Goal: Book appointment/travel/reservation

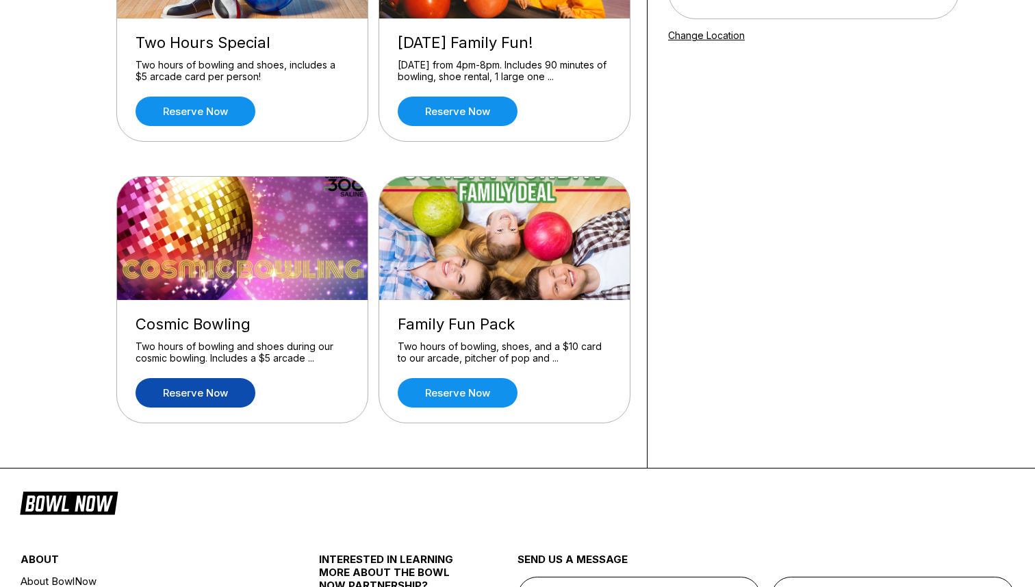
scroll to position [102, 0]
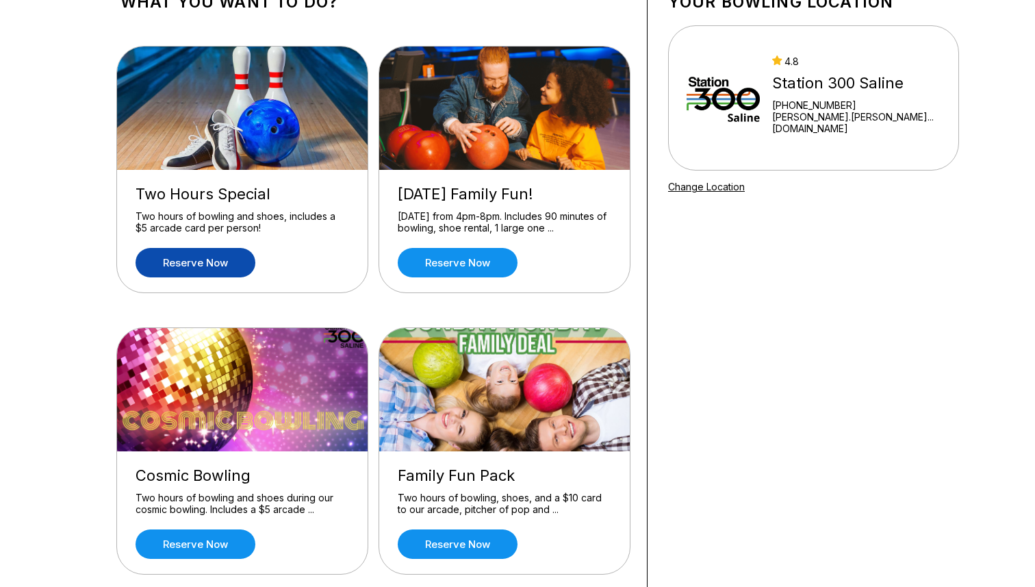
click at [169, 256] on link "Reserve now" at bounding box center [196, 262] width 120 height 29
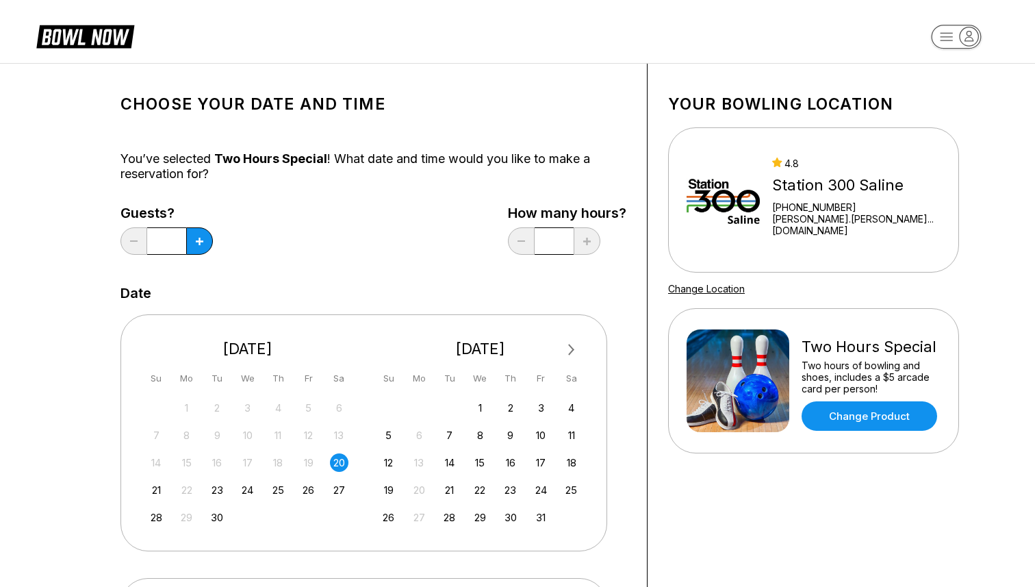
click at [571, 353] on button "Next Month" at bounding box center [572, 350] width 22 height 22
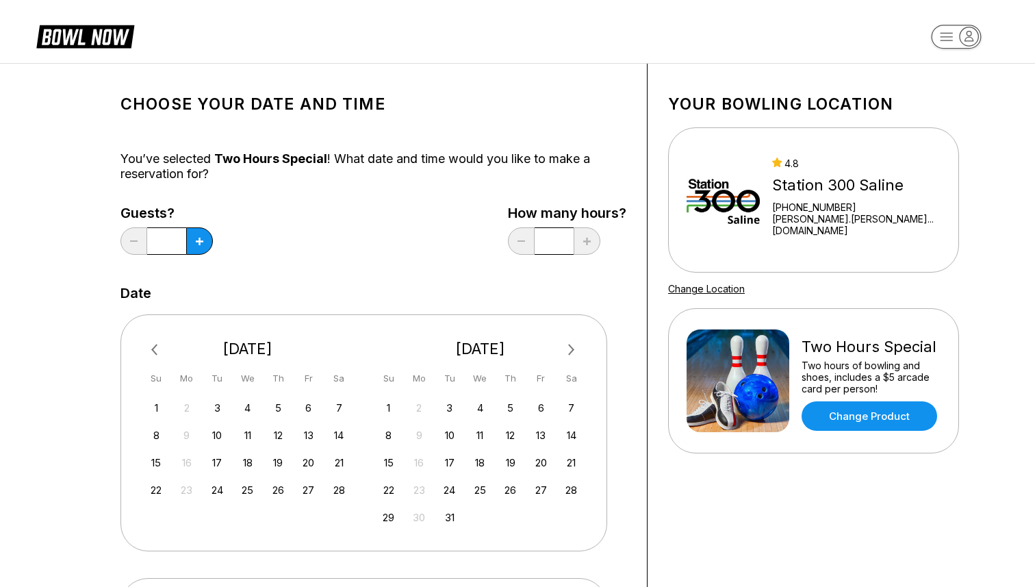
click at [571, 353] on button "Next Month" at bounding box center [572, 350] width 22 height 22
click at [575, 412] on div "2" at bounding box center [571, 408] width 18 height 18
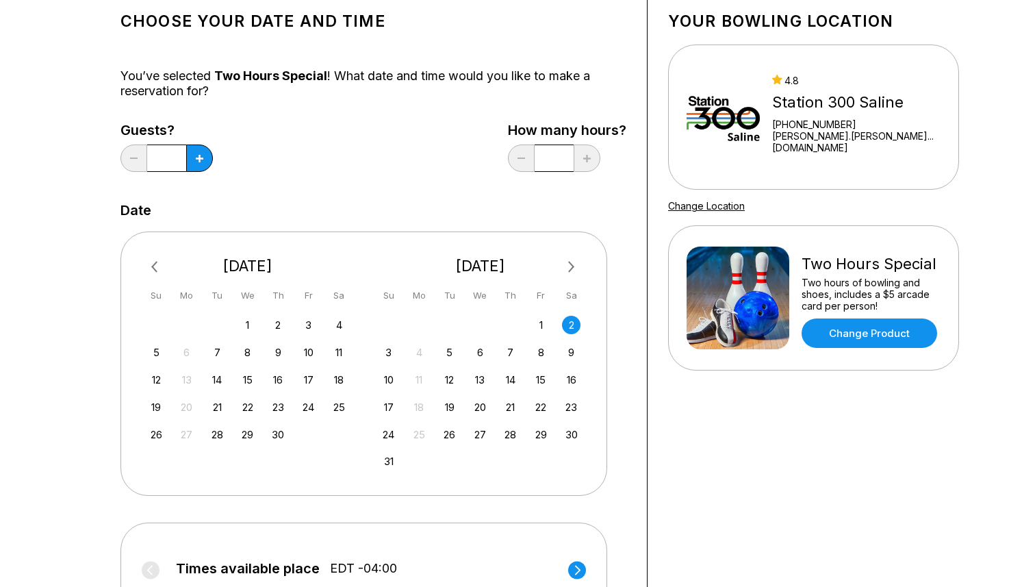
scroll to position [31, 0]
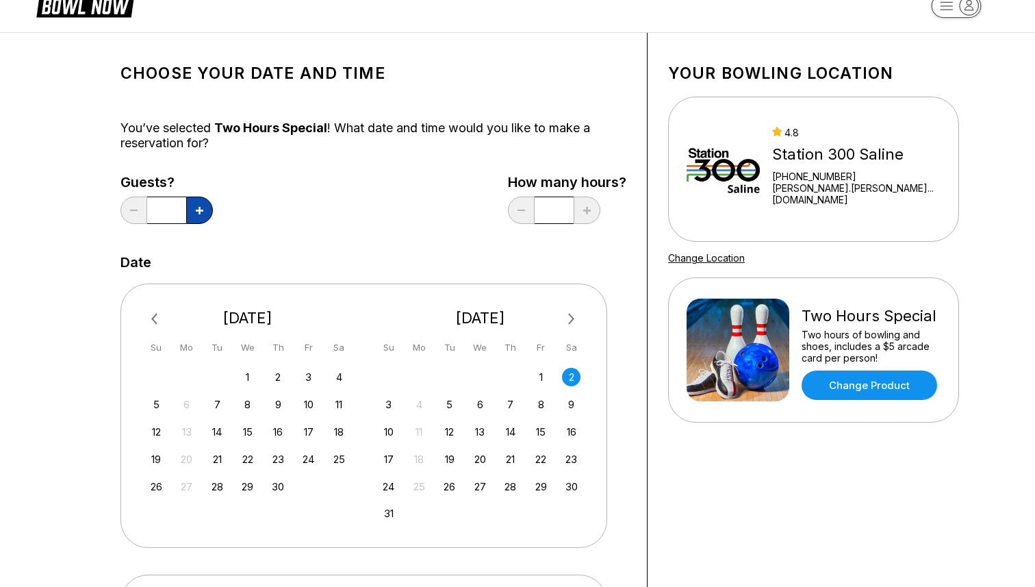
click at [200, 213] on icon at bounding box center [200, 211] width 8 height 8
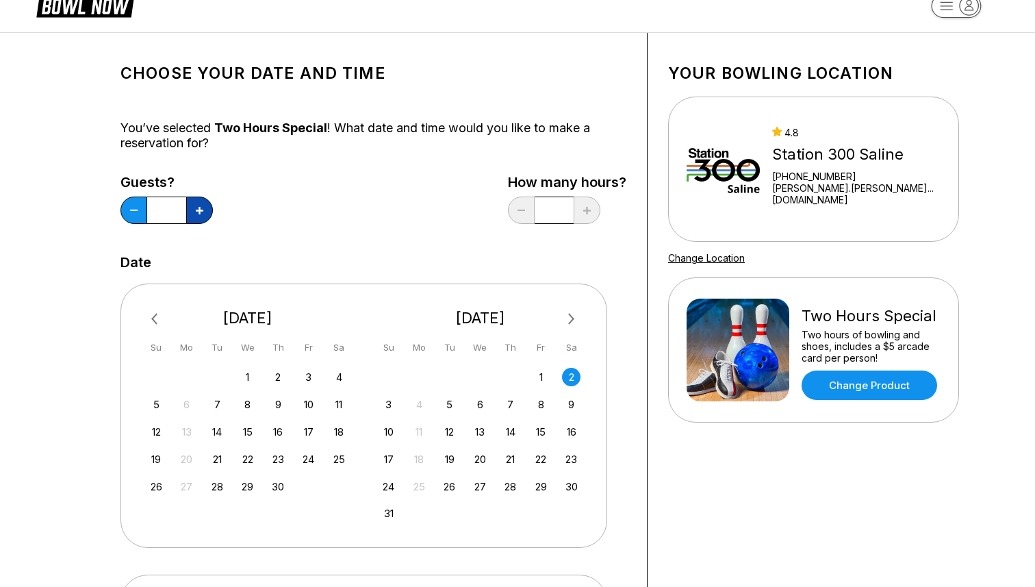
click at [200, 213] on icon at bounding box center [200, 211] width 8 height 8
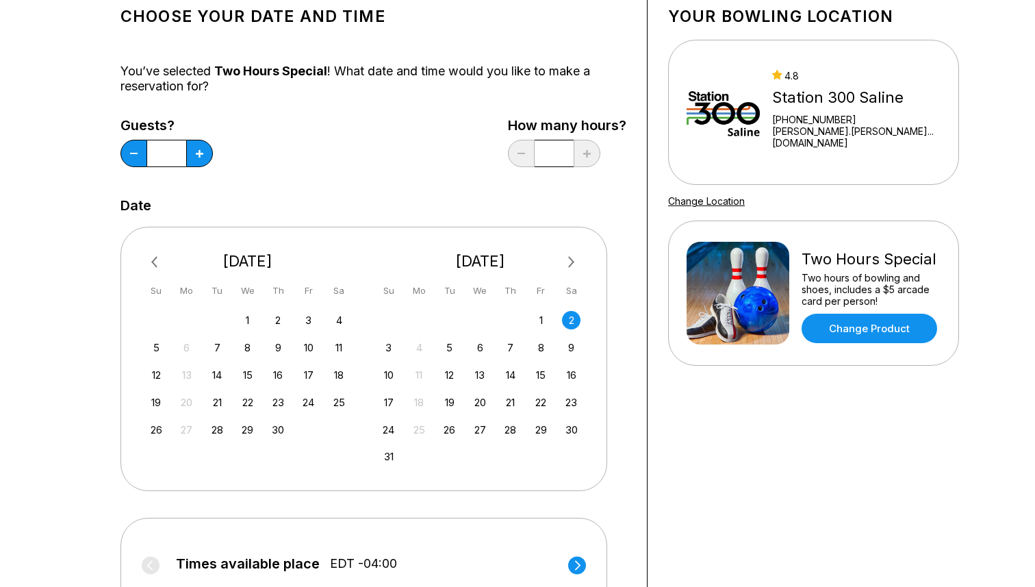
scroll to position [68, 0]
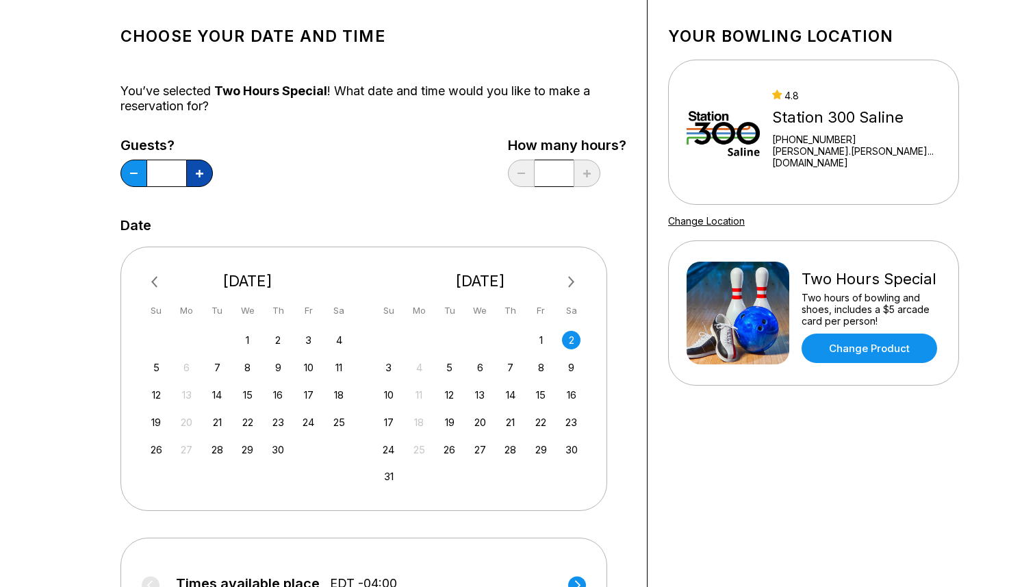
click at [200, 164] on button at bounding box center [199, 173] width 27 height 27
type input "*"
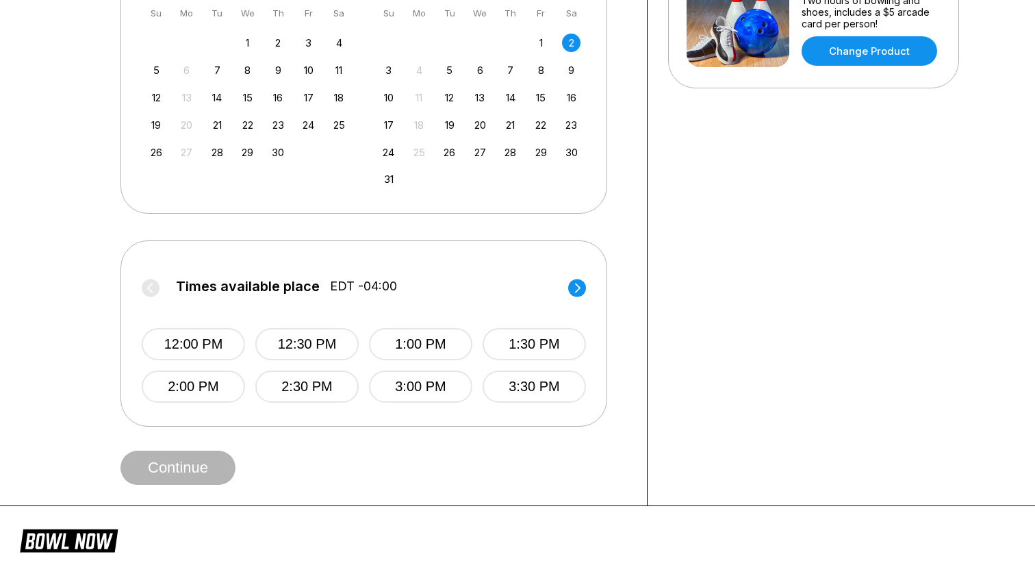
scroll to position [342, 0]
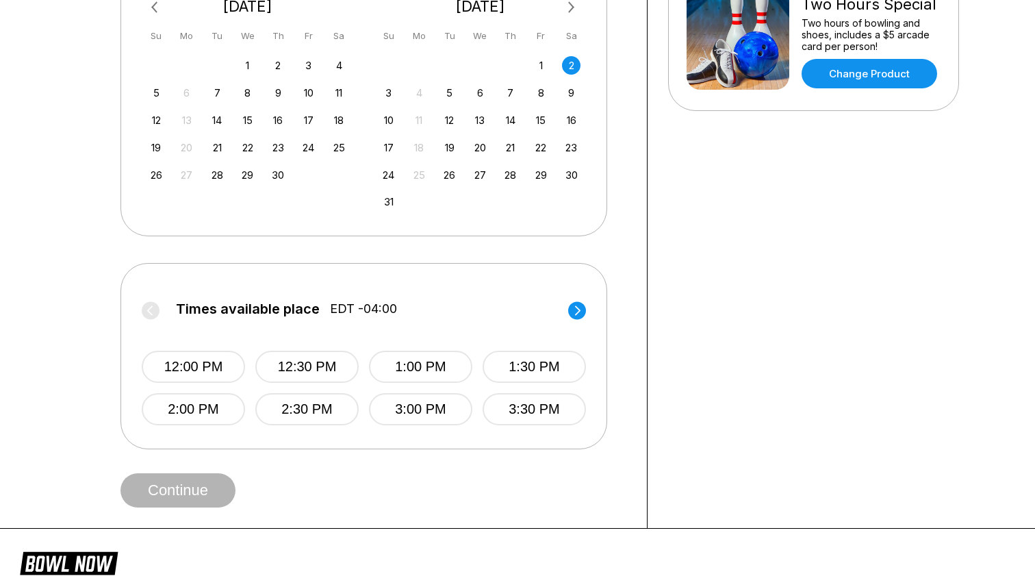
click at [575, 311] on circle at bounding box center [577, 310] width 18 height 18
click at [533, 371] on button "5:30 PM" at bounding box center [534, 367] width 103 height 32
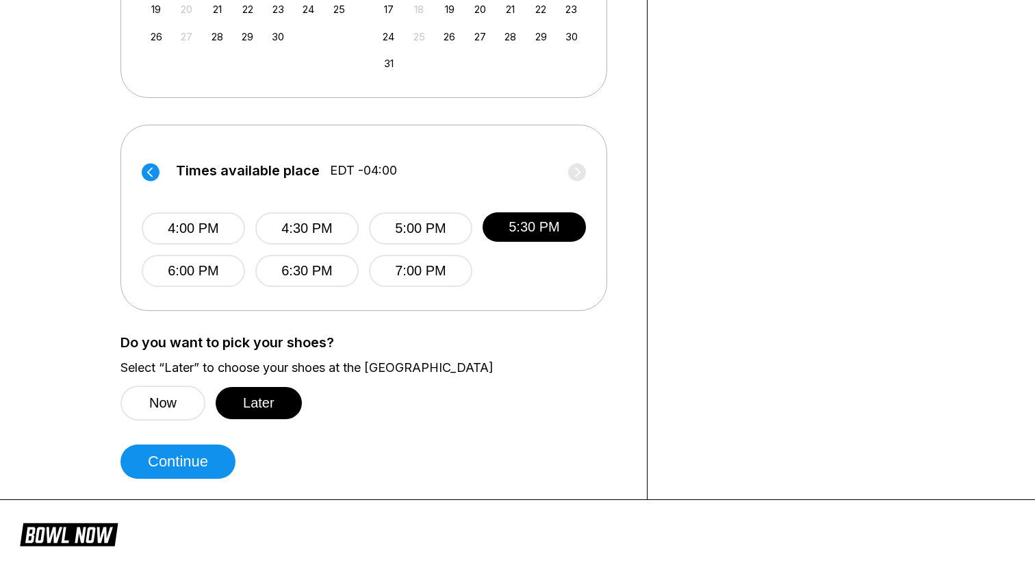
scroll to position [498, 0]
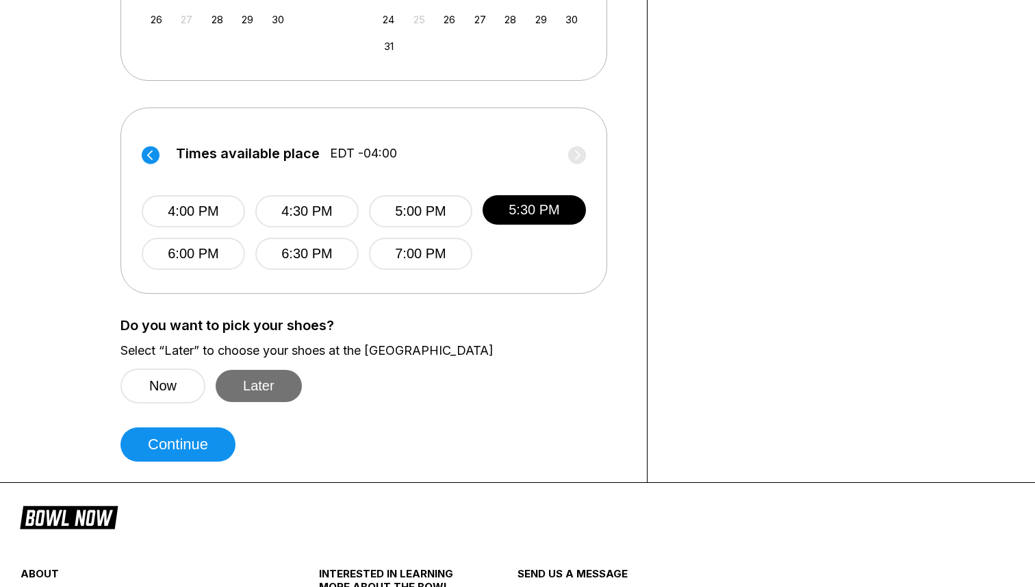
click at [275, 390] on button "Later" at bounding box center [259, 386] width 86 height 32
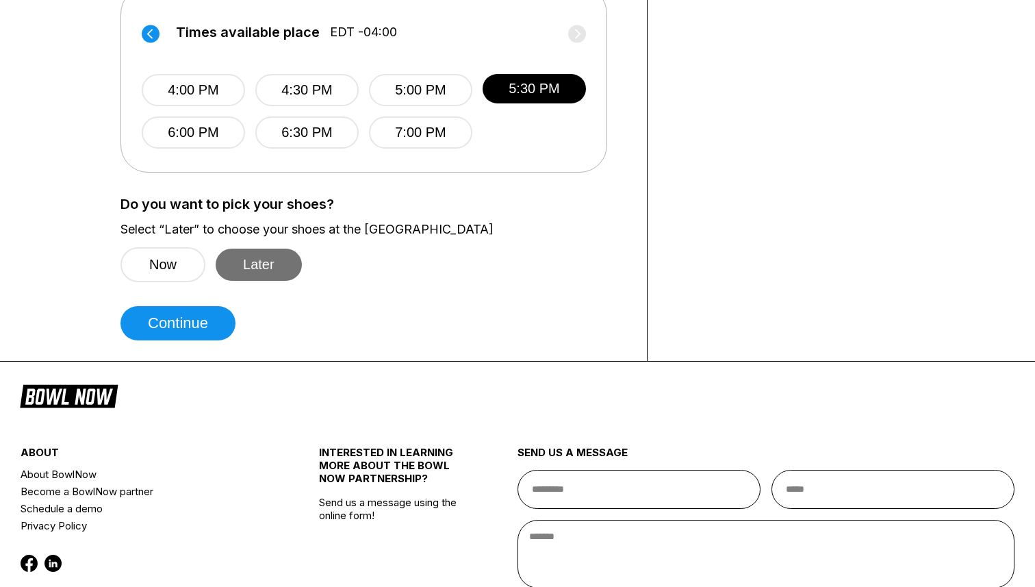
scroll to position [738, 0]
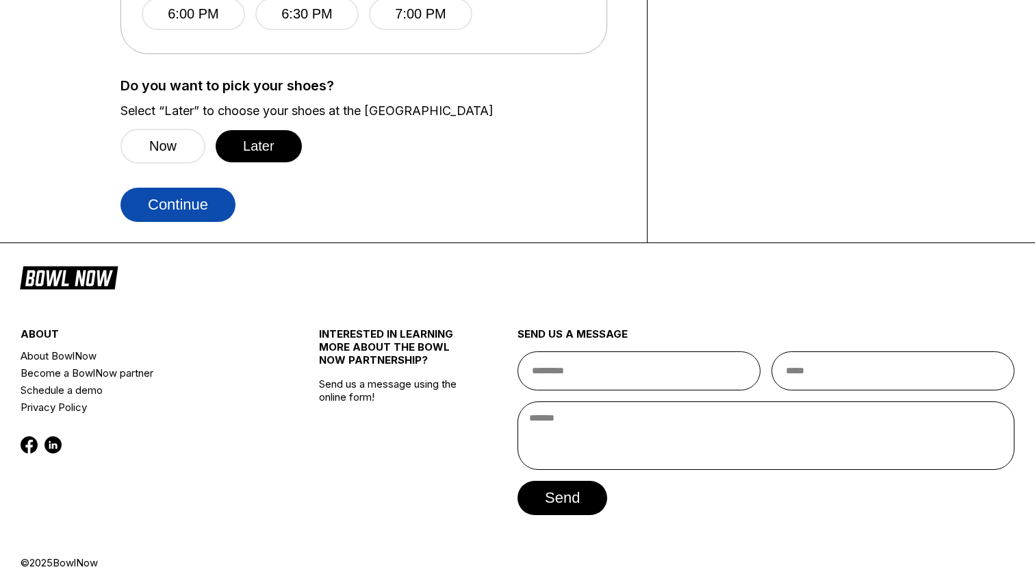
click at [184, 197] on button "Continue" at bounding box center [178, 205] width 115 height 34
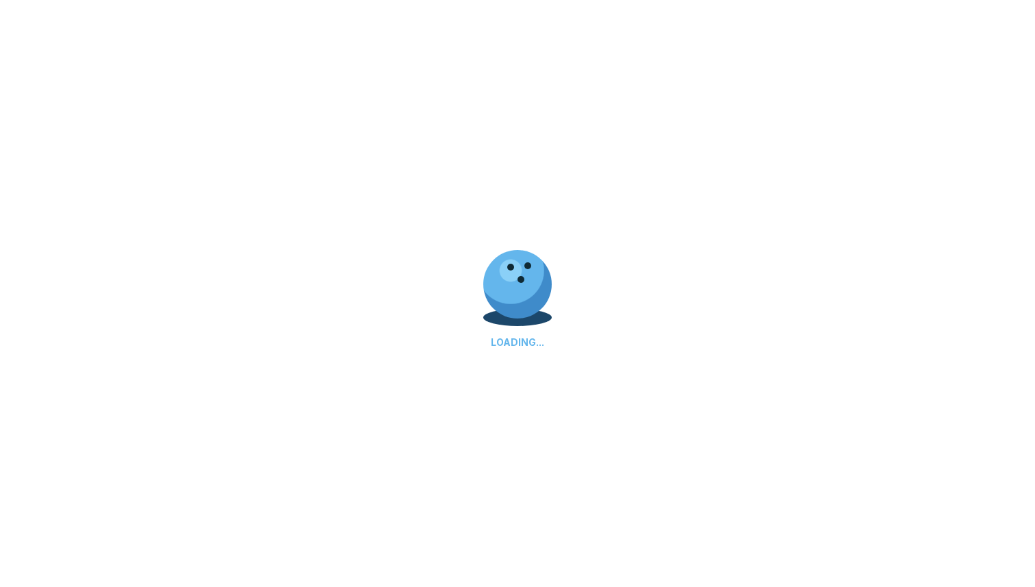
select select "**"
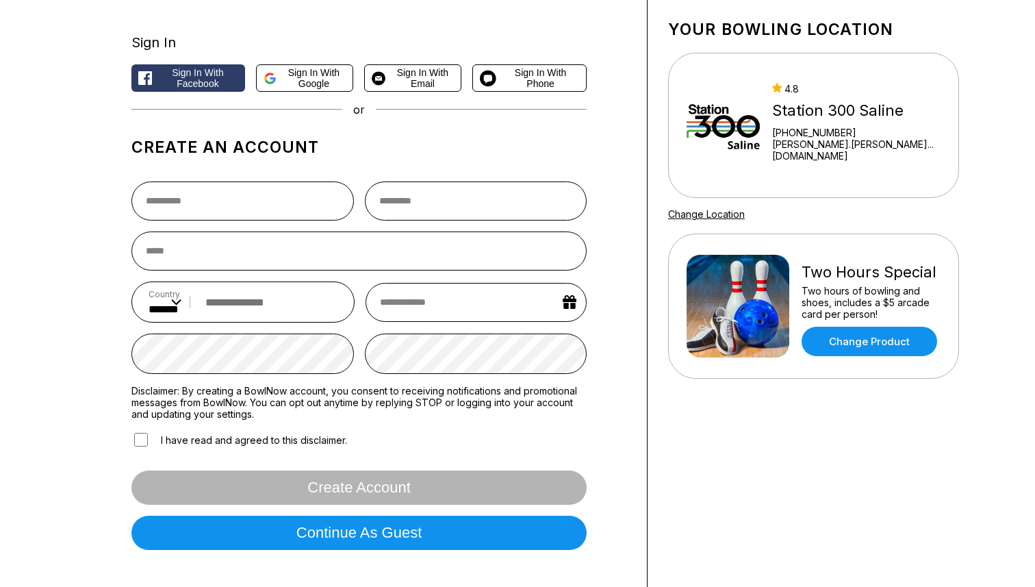
scroll to position [81, 0]
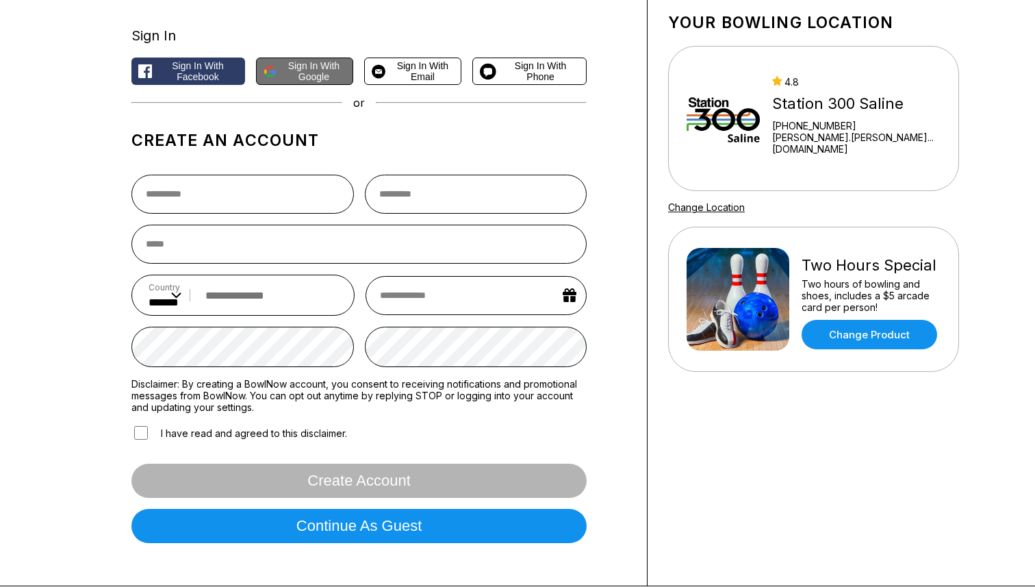
click at [312, 67] on span "Sign in with Google" at bounding box center [314, 71] width 64 height 22
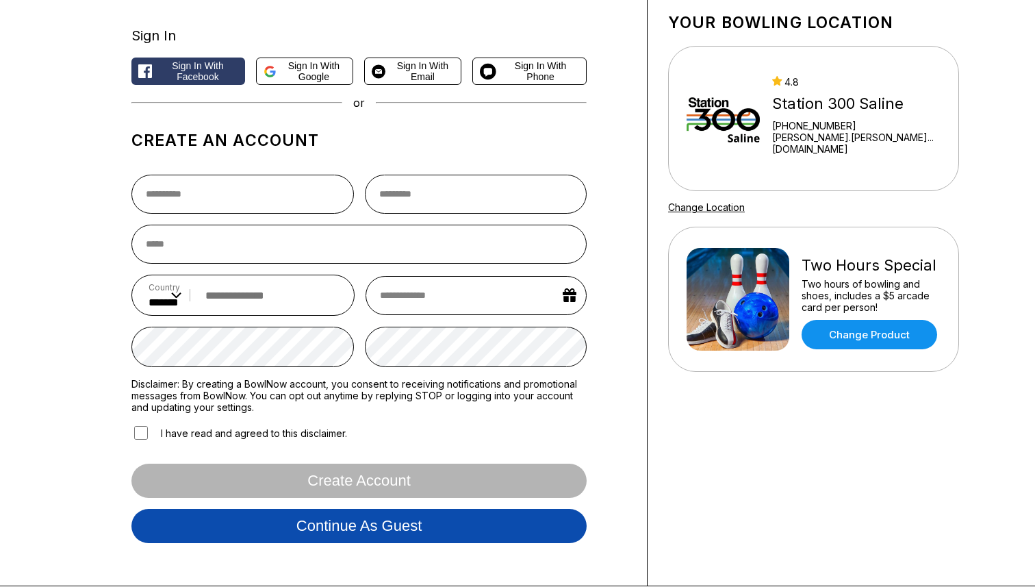
click at [308, 530] on button "Continue as guest" at bounding box center [358, 526] width 455 height 34
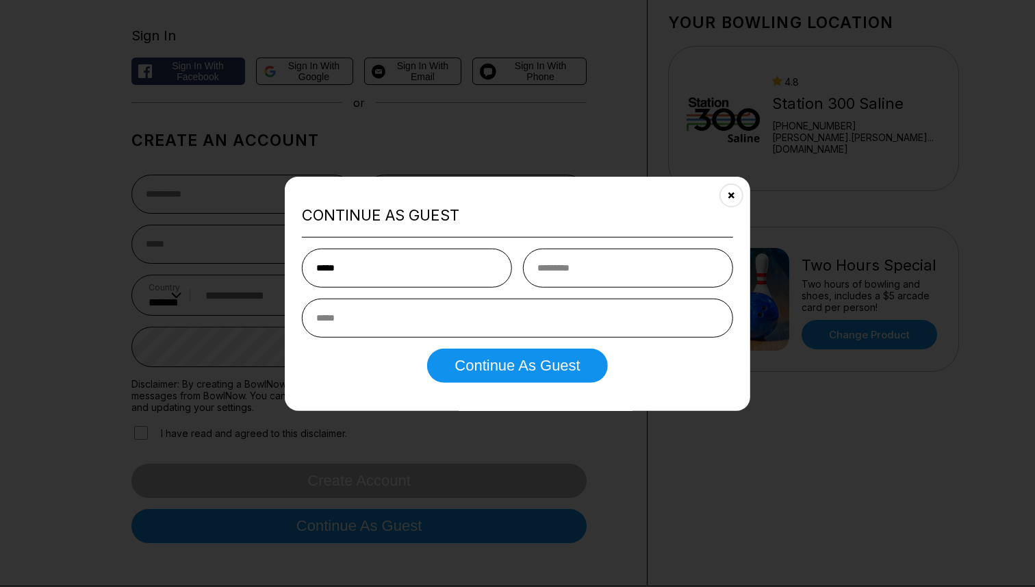
type input "*****"
type input "******"
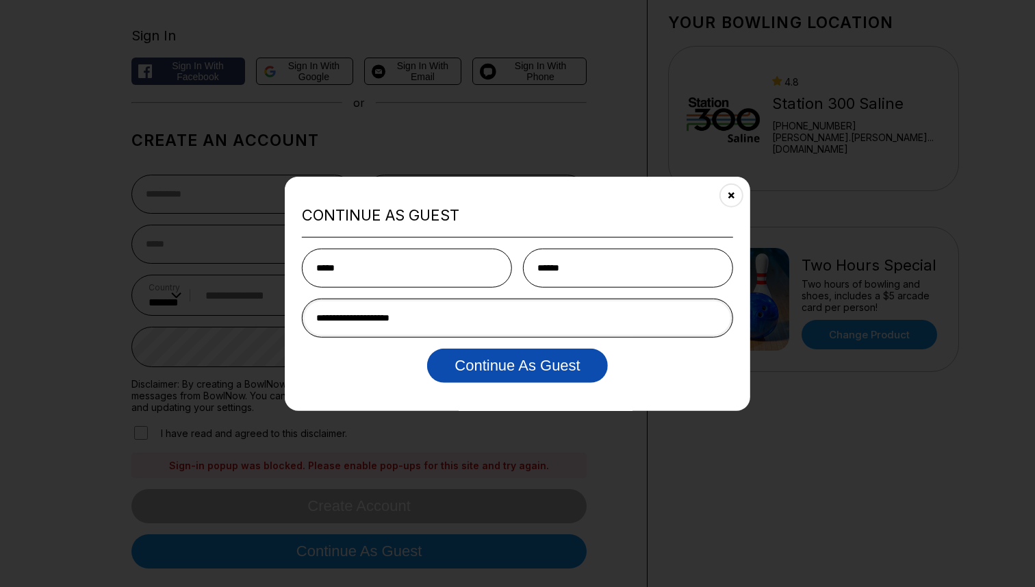
type input "**********"
click at [509, 372] on button "Continue as Guest" at bounding box center [517, 366] width 180 height 34
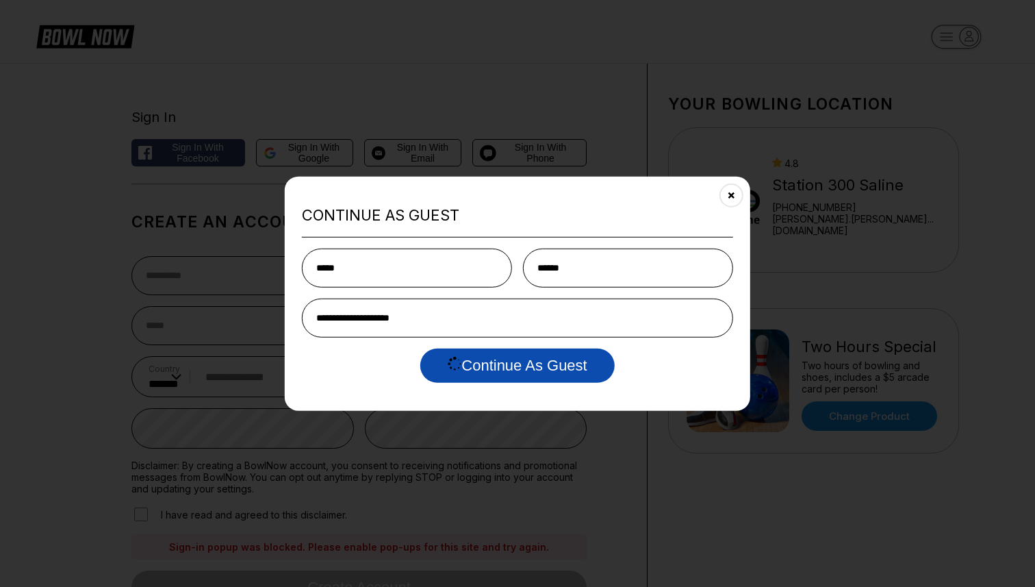
select select "**"
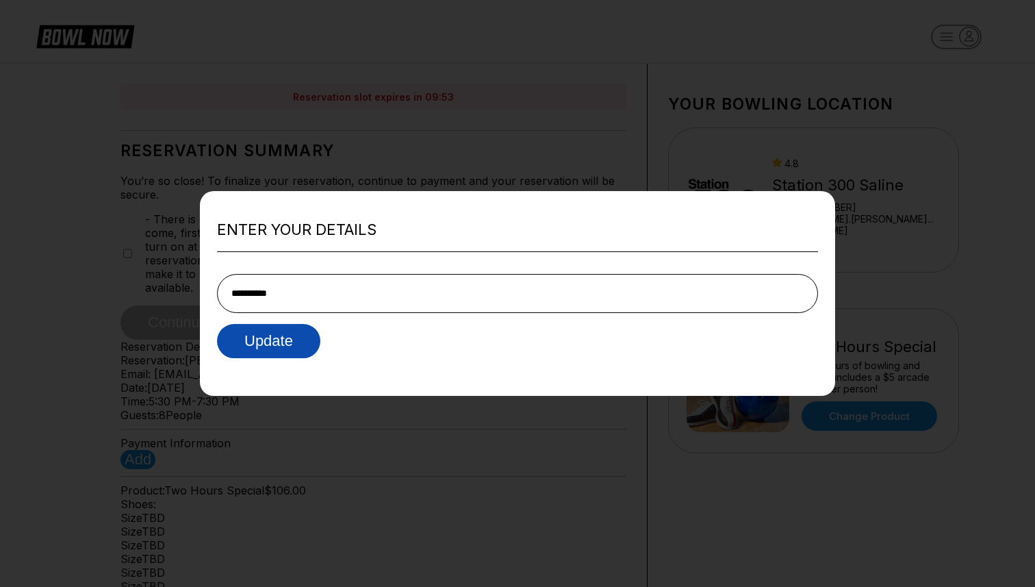
type input "**********"
click at [277, 344] on button "Update" at bounding box center [268, 341] width 103 height 34
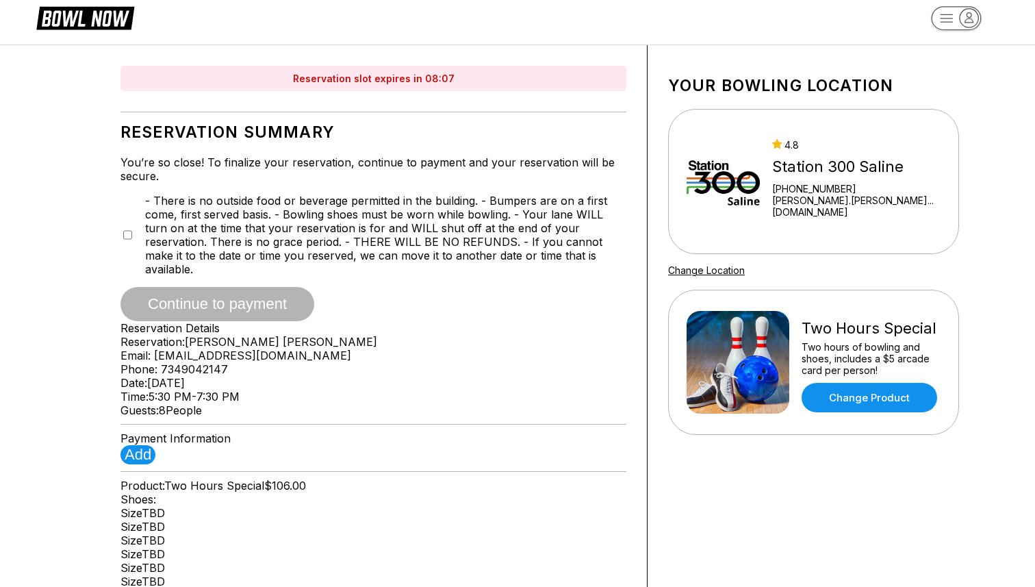
scroll to position [25, 0]
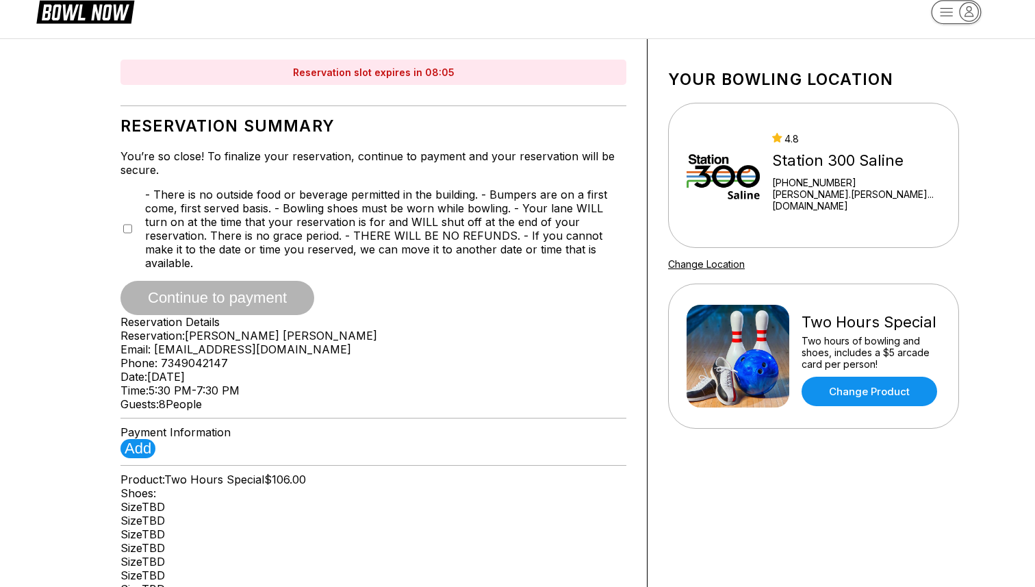
click at [133, 264] on div "- There is no outside food or beverage permitted in the building. - Bumpers are…" at bounding box center [374, 229] width 506 height 82
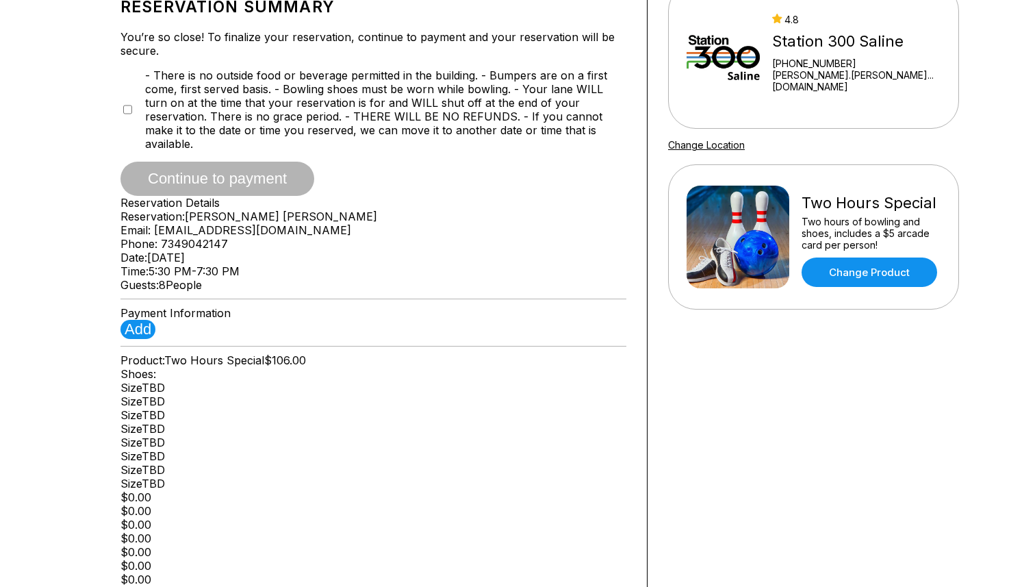
scroll to position [0, 0]
